Goal: Task Accomplishment & Management: Use online tool/utility

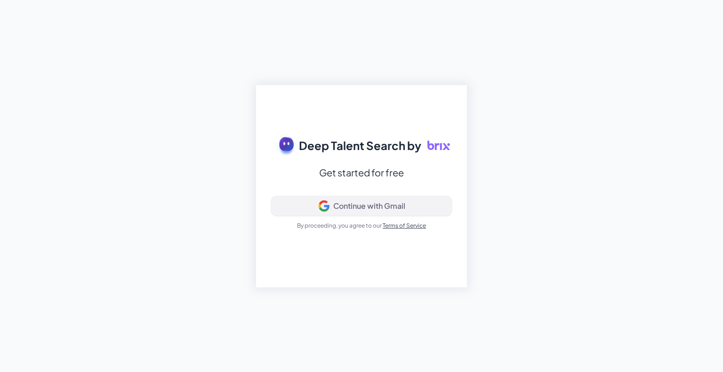
click at [334, 207] on div "Continue with Gmail" at bounding box center [369, 205] width 72 height 9
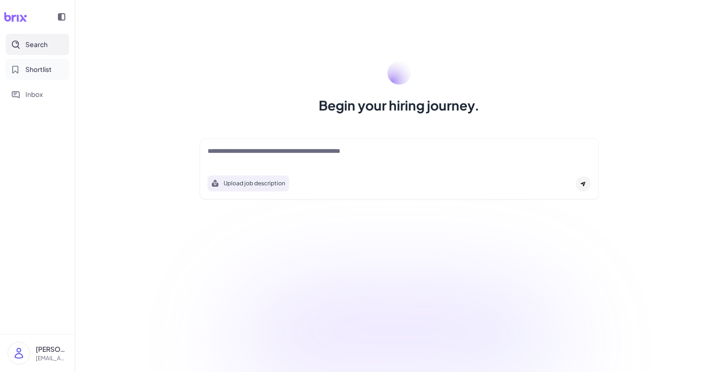
click at [36, 65] on span "Shortlist" at bounding box center [38, 69] width 26 height 10
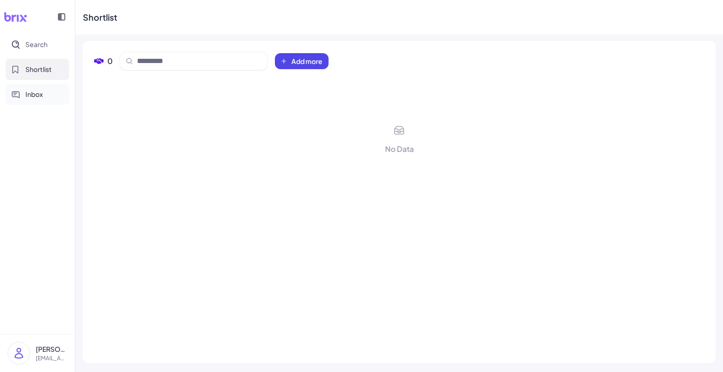
click at [36, 96] on span "Inbox" at bounding box center [33, 94] width 17 height 10
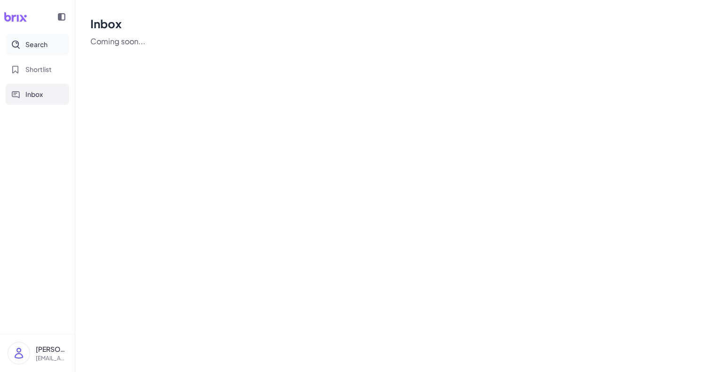
click at [31, 46] on span "Search" at bounding box center [36, 45] width 22 height 10
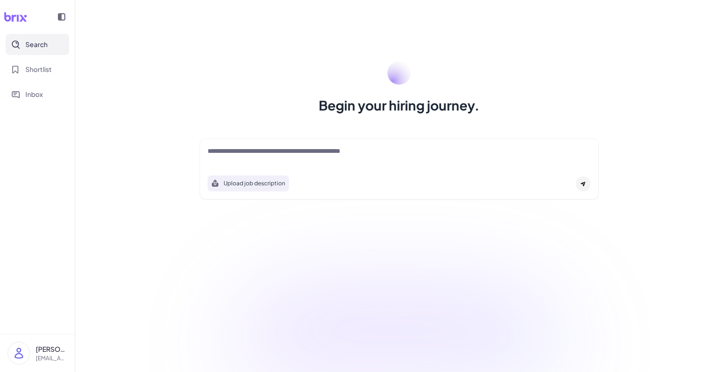
click at [237, 149] on textarea at bounding box center [399, 151] width 383 height 11
click at [238, 155] on textarea at bounding box center [399, 151] width 383 height 11
click at [10, 17] on icon at bounding box center [15, 16] width 23 height 9
click at [57, 20] on div at bounding box center [61, 17] width 19 height 19
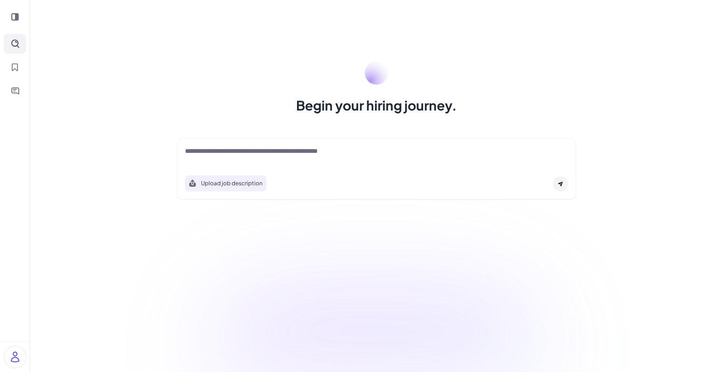
click at [14, 16] on icon at bounding box center [15, 17] width 8 height 8
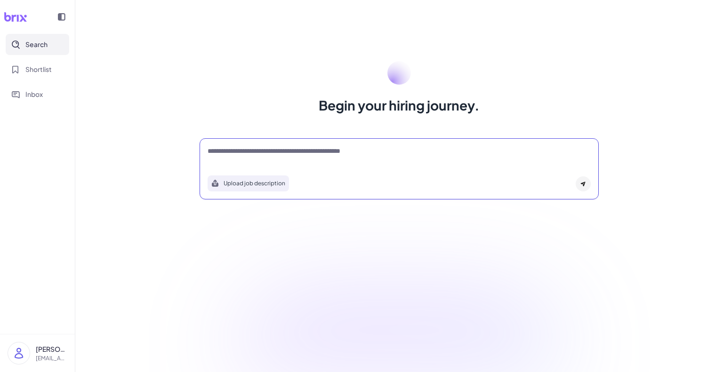
click at [233, 156] on textarea at bounding box center [399, 151] width 383 height 11
type textarea "*"
type textarea "**********"
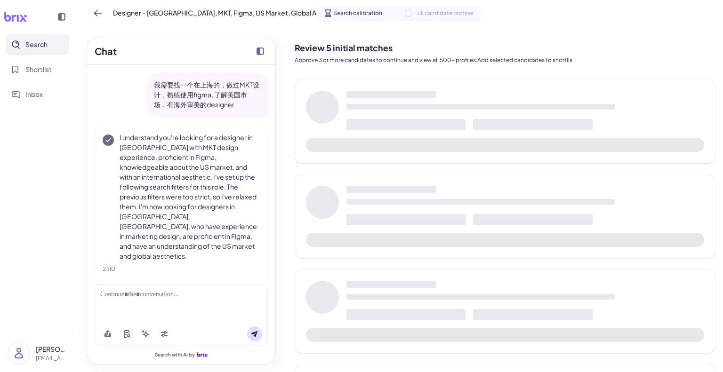
scroll to position [2, 0]
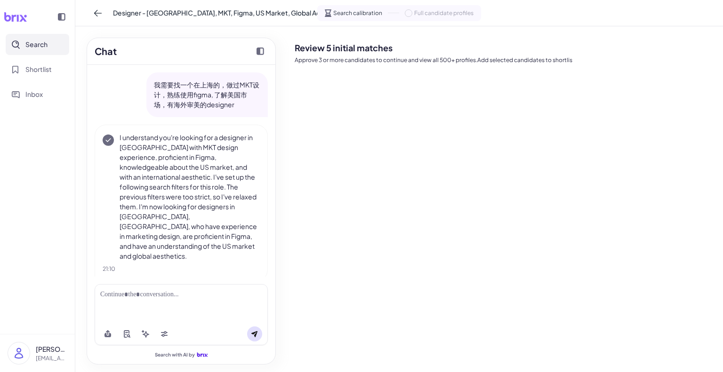
click at [186, 296] on div at bounding box center [181, 295] width 162 height 10
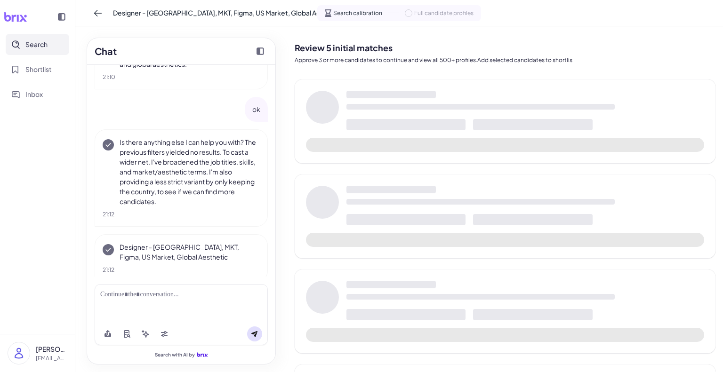
scroll to position [195, 0]
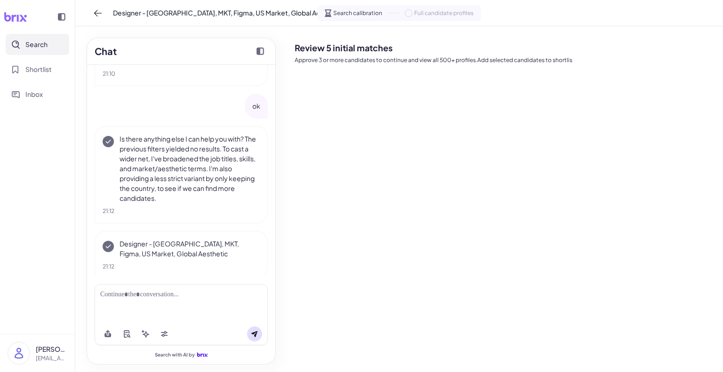
click at [375, 176] on div "Review 5 initial matches Approve 3 or more candidates to continue and view all …" at bounding box center [505, 199] width 421 height 331
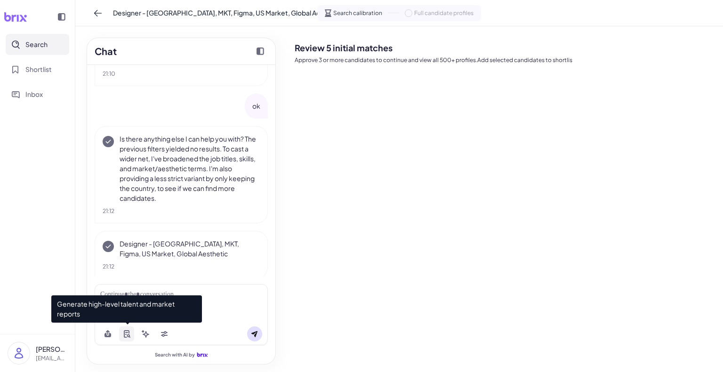
click at [129, 332] on icon at bounding box center [127, 334] width 6 height 8
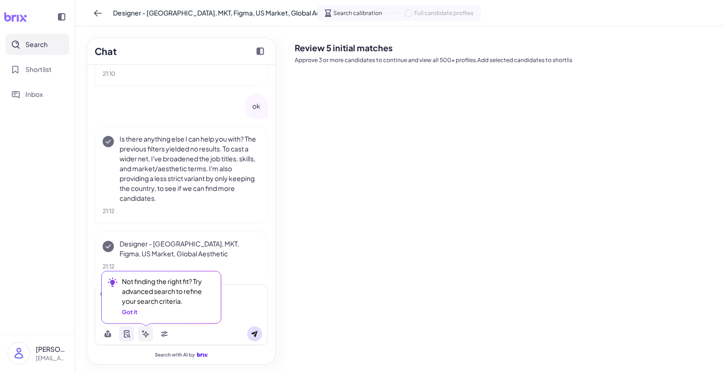
click at [143, 333] on icon at bounding box center [146, 334] width 8 height 8
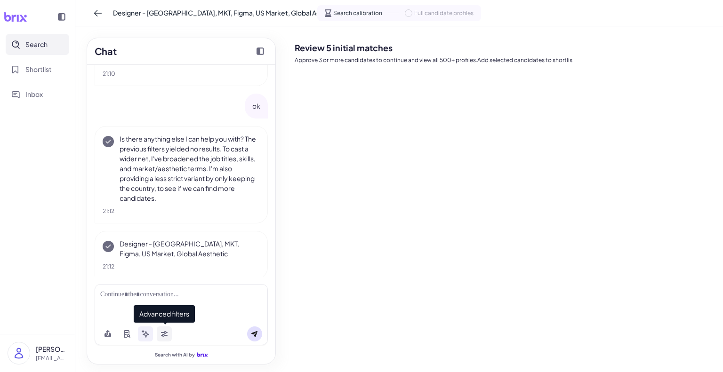
click at [160, 334] on button at bounding box center [164, 334] width 15 height 15
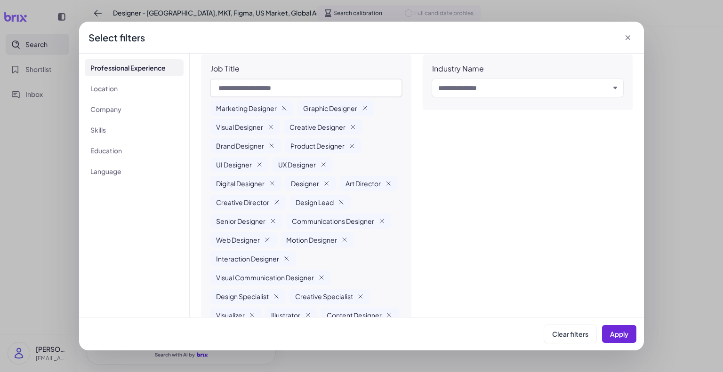
scroll to position [0, 0]
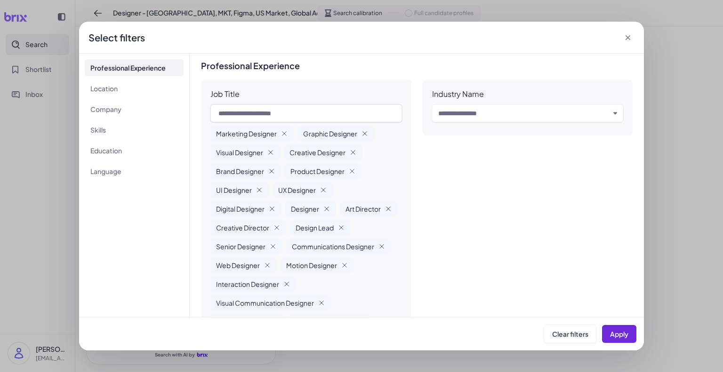
click at [622, 30] on div "Select filters" at bounding box center [361, 38] width 565 height 32
click at [627, 37] on icon at bounding box center [627, 37] width 5 height 5
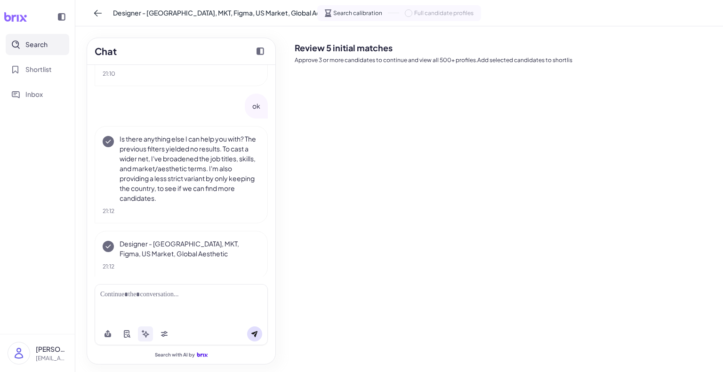
click at [440, 78] on div "Review 5 initial matches Approve 3 or more candidates to continue and view all …" at bounding box center [505, 199] width 421 height 331
click at [310, 85] on div "Review 5 initial matches Approve 3 or more candidates to continue and view all …" at bounding box center [505, 199] width 421 height 331
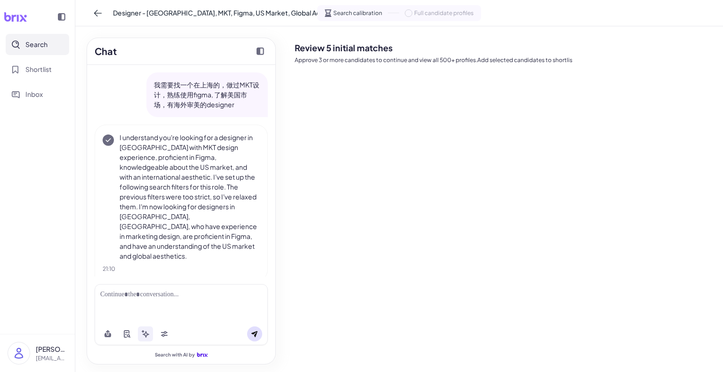
scroll to position [195, 0]
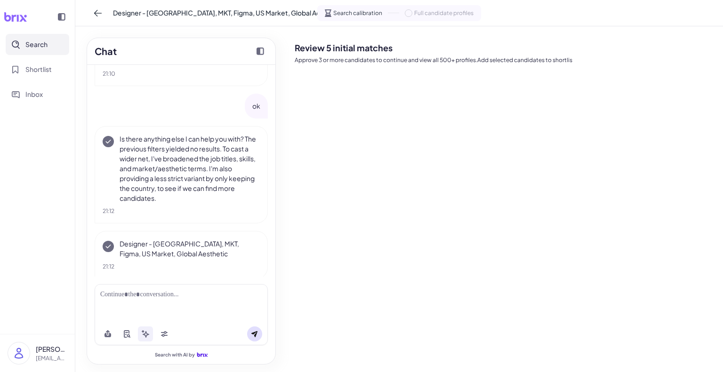
click at [310, 217] on div "Review 5 initial matches Approve 3 or more candidates to continue and view all …" at bounding box center [505, 199] width 421 height 331
click at [132, 293] on div at bounding box center [181, 295] width 162 height 10
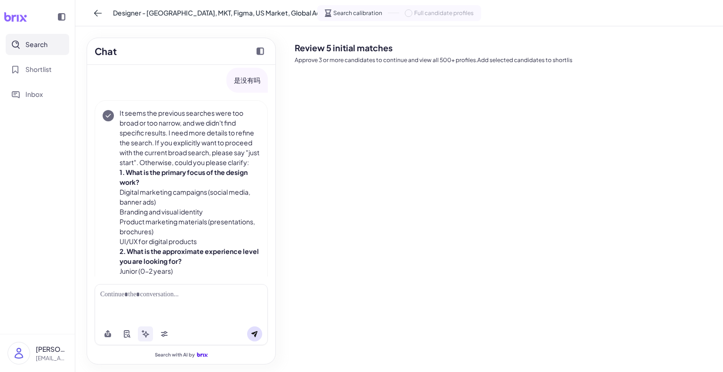
scroll to position [415, 0]
drag, startPoint x: 119, startPoint y: 219, endPoint x: 213, endPoint y: 219, distance: 93.6
type textarea "**********"
click at [213, 219] on div "It seems the previous searches were too broad or too narrow, and we didn't find…" at bounding box center [181, 236] width 157 height 257
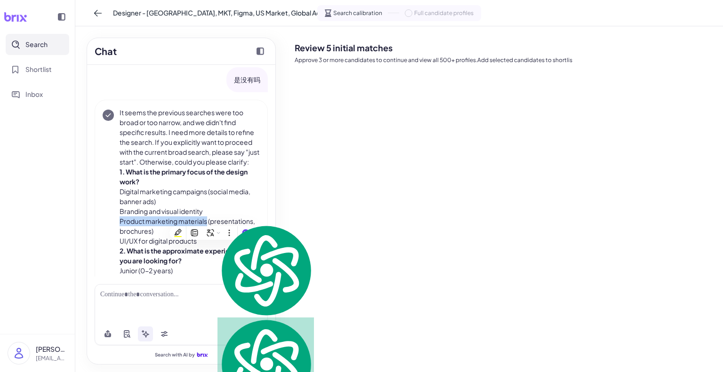
copy li "Product marketing materials"
click at [134, 306] on div at bounding box center [181, 303] width 173 height 39
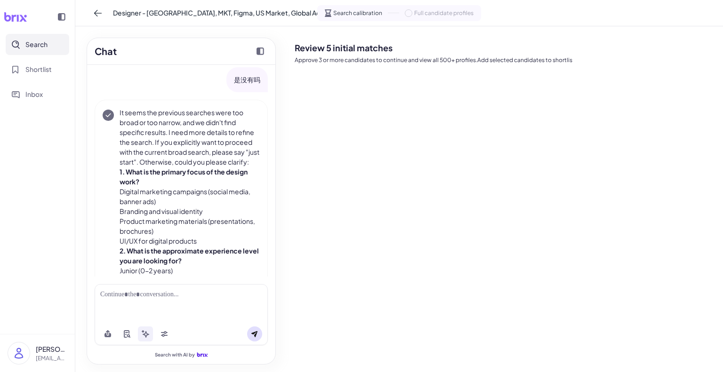
click at [132, 296] on div at bounding box center [181, 295] width 162 height 10
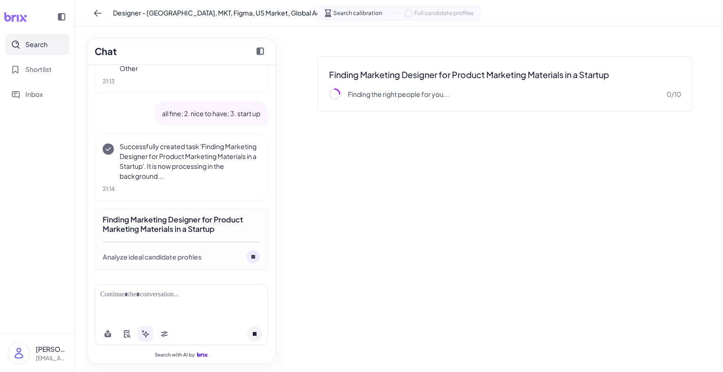
scroll to position [1022, 0]
click at [213, 333] on div at bounding box center [181, 334] width 173 height 23
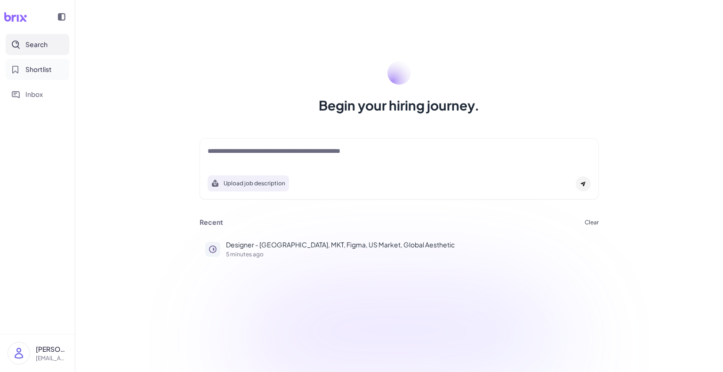
click at [21, 67] on button "Shortlist" at bounding box center [38, 69] width 64 height 21
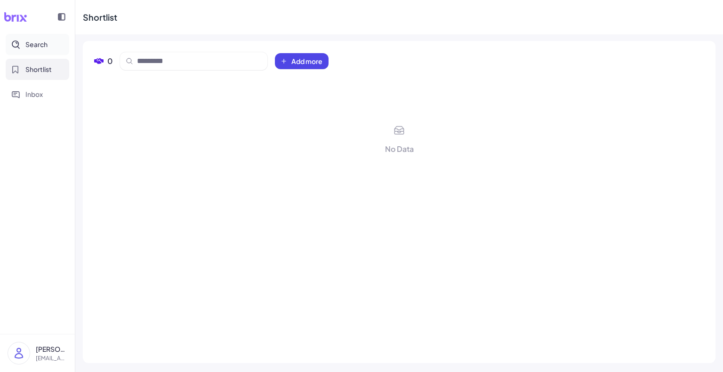
click at [34, 49] on button "Search" at bounding box center [38, 44] width 64 height 21
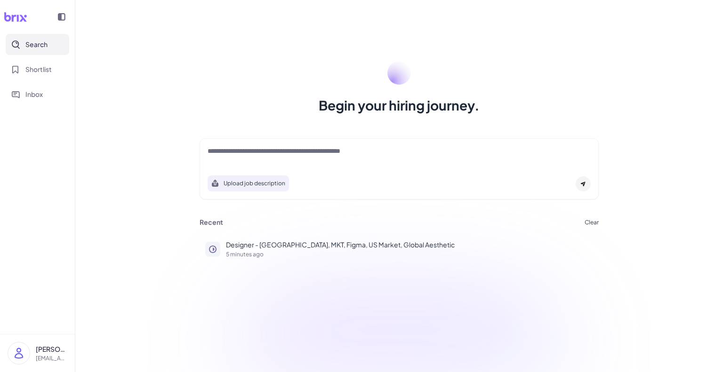
click at [22, 361] on img at bounding box center [19, 354] width 22 height 22
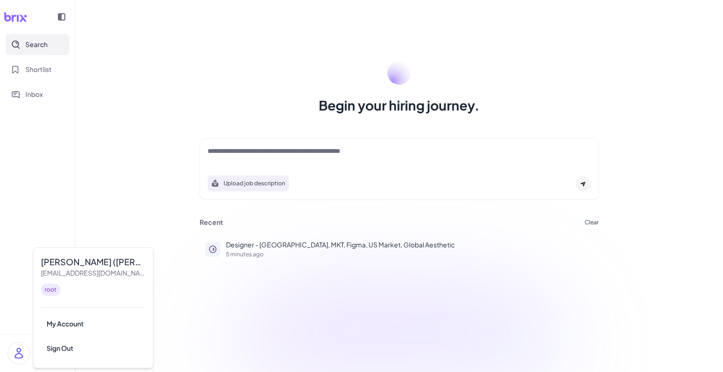
click at [188, 304] on div "Begin your hiring journey. Upload job description Job Titles Location Years of …" at bounding box center [398, 186] width 647 height 372
